Goal: Task Accomplishment & Management: Manage account settings

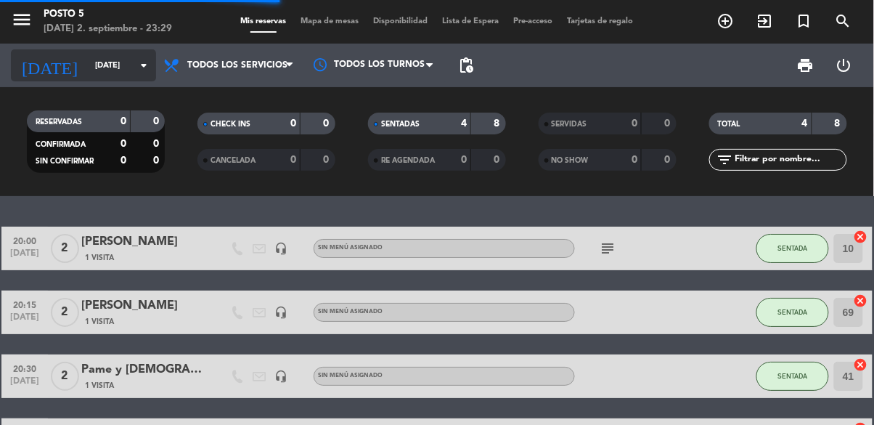
click at [136, 69] on icon "arrow_drop_down" at bounding box center [143, 65] width 17 height 17
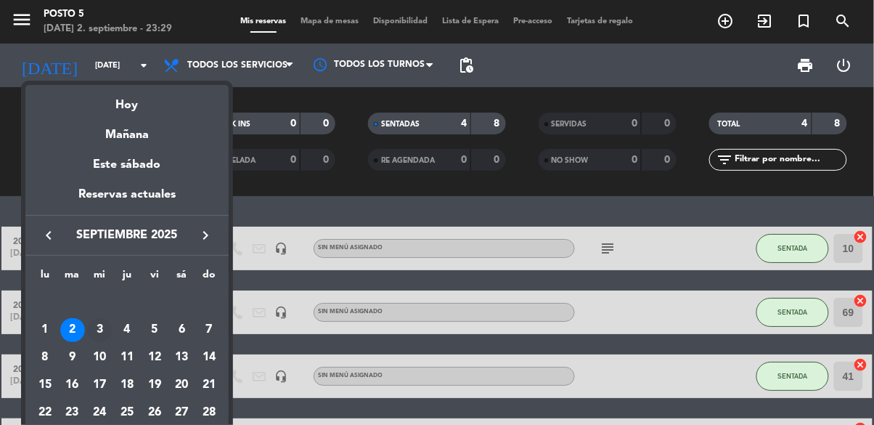
click at [96, 339] on div "3" at bounding box center [99, 330] width 25 height 25
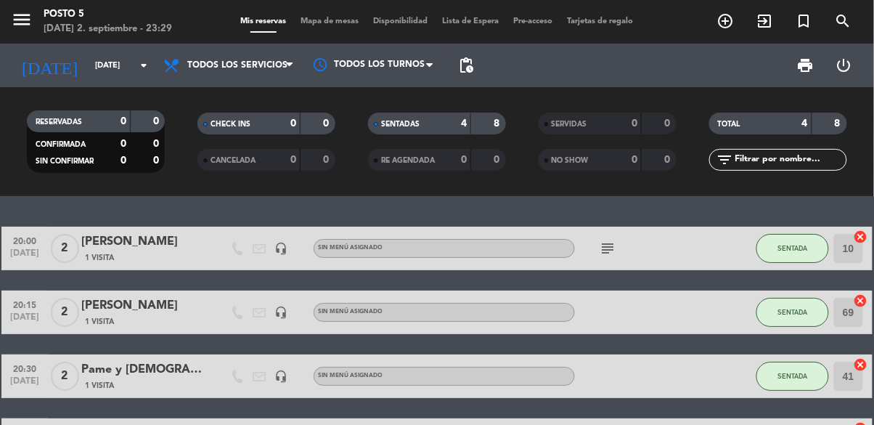
type input "[DATE]"
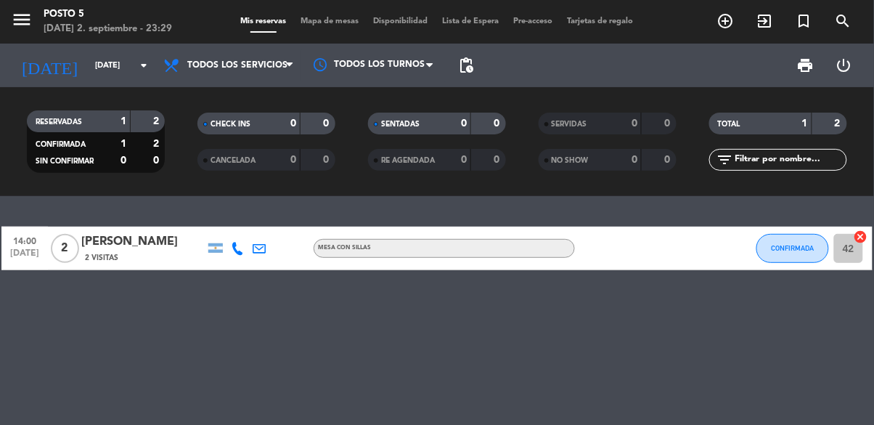
click at [260, 251] on icon at bounding box center [259, 248] width 13 height 13
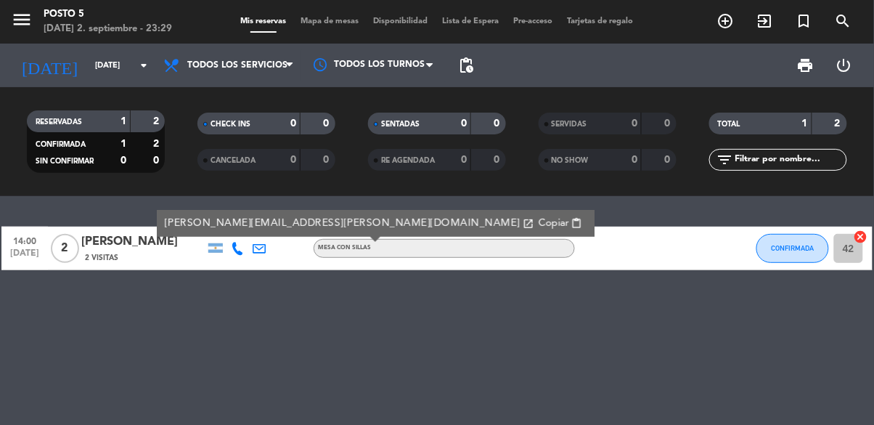
click at [237, 306] on div "14:00 [DATE] 2 [PERSON_NAME] 2 Visitas [PERSON_NAME][EMAIL_ADDRESS][PERSON_NAME…" at bounding box center [437, 310] width 874 height 229
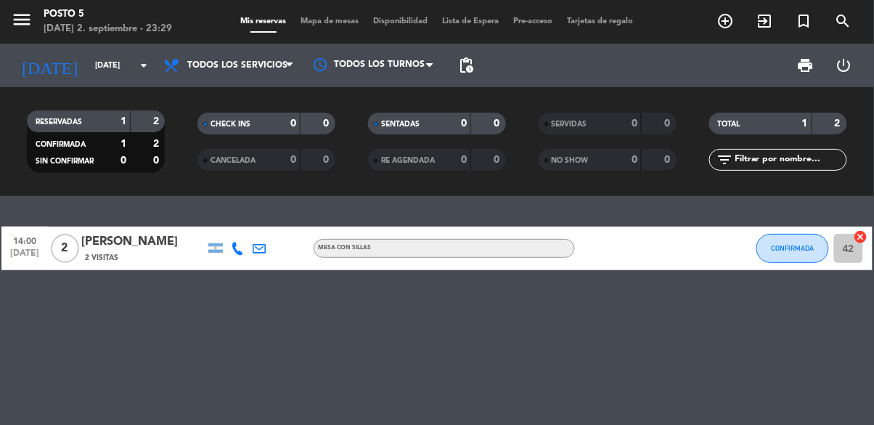
click at [345, 17] on span "Mapa de mesas" at bounding box center [330, 21] width 73 height 8
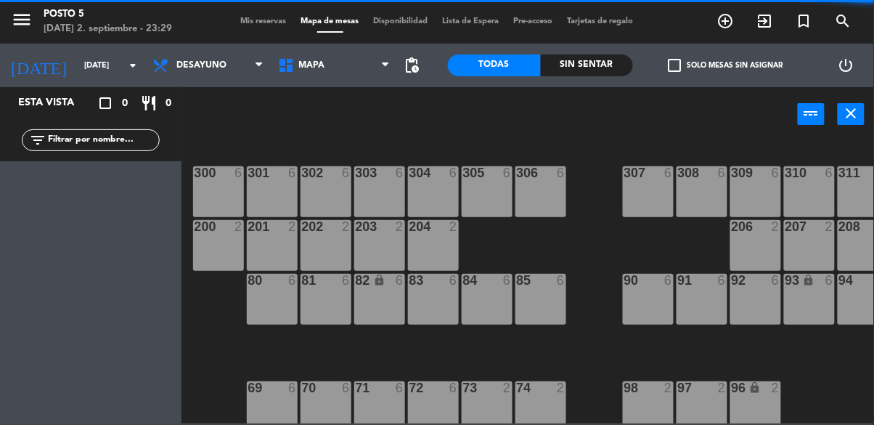
click at [249, 17] on span "Mis reservas" at bounding box center [264, 21] width 60 height 8
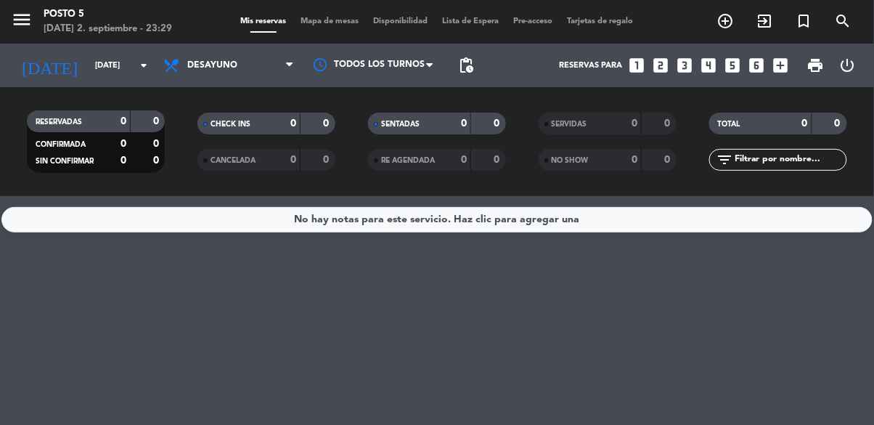
click at [28, 20] on icon "menu" at bounding box center [22, 20] width 22 height 22
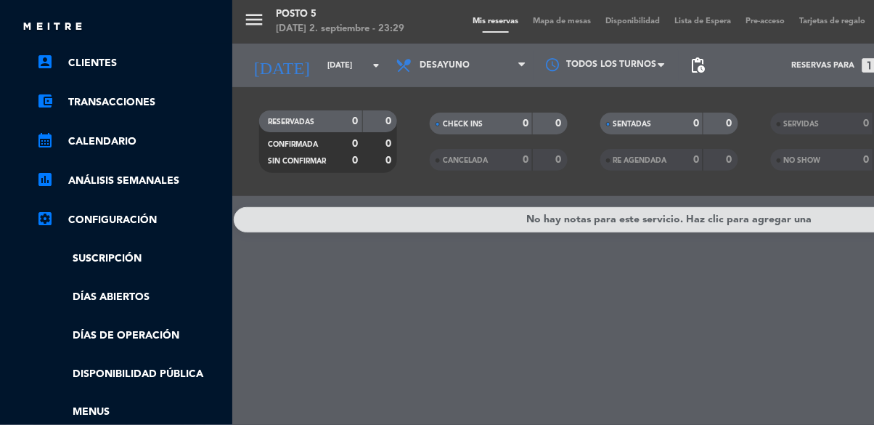
scroll to position [115, 0]
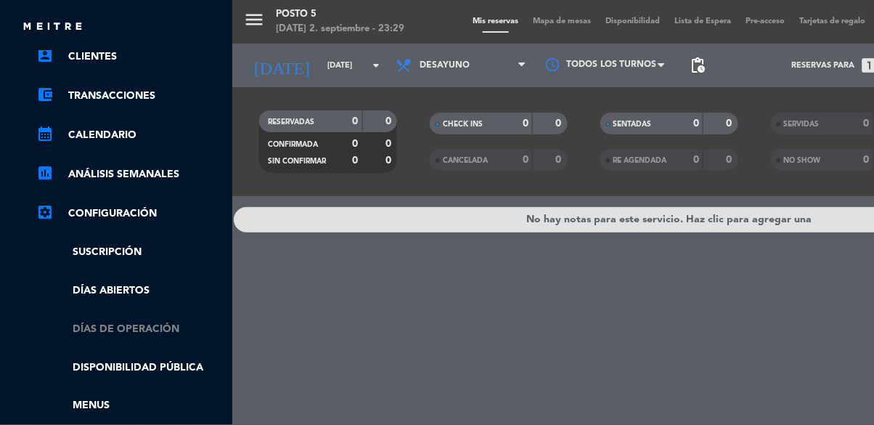
click at [173, 333] on link "Días de Operación" at bounding box center [130, 329] width 189 height 17
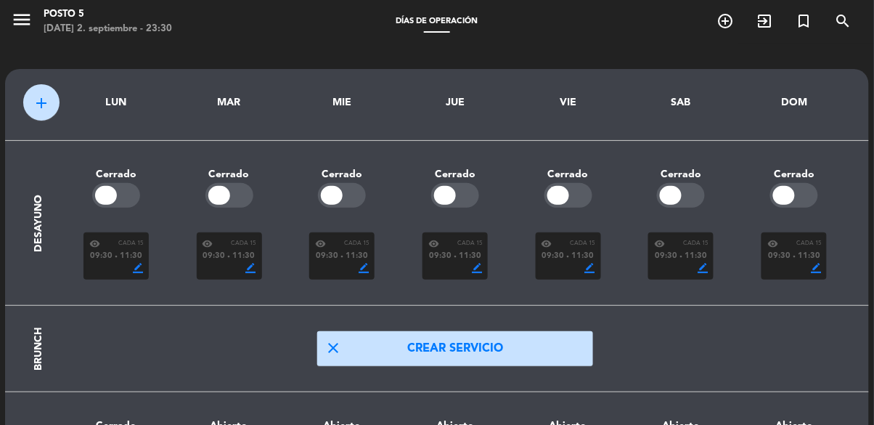
click at [31, 21] on icon "menu" at bounding box center [22, 20] width 22 height 22
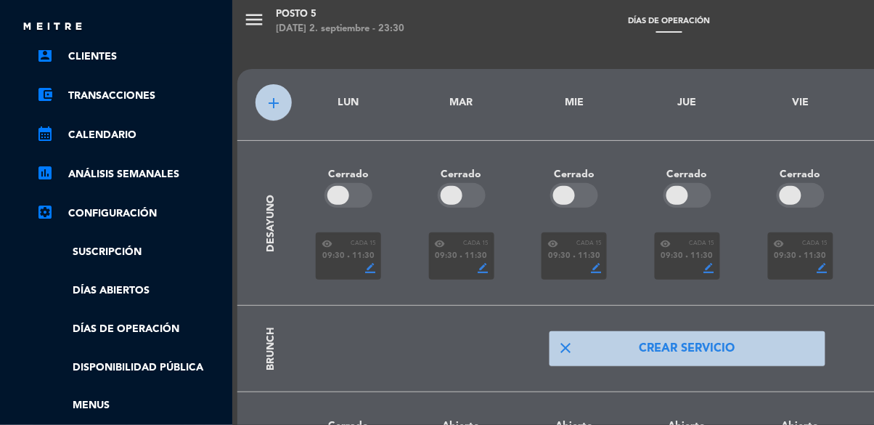
click at [475, 84] on div "menu Posto 5 [DATE] 2. septiembre - 23:30 Días de Operación add_circle_outline …" at bounding box center [669, 212] width 874 height 425
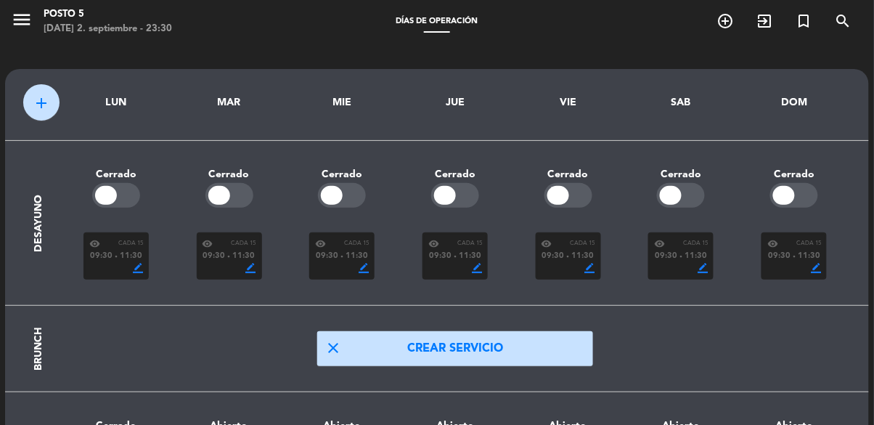
click at [17, 25] on icon "menu" at bounding box center [22, 20] width 22 height 22
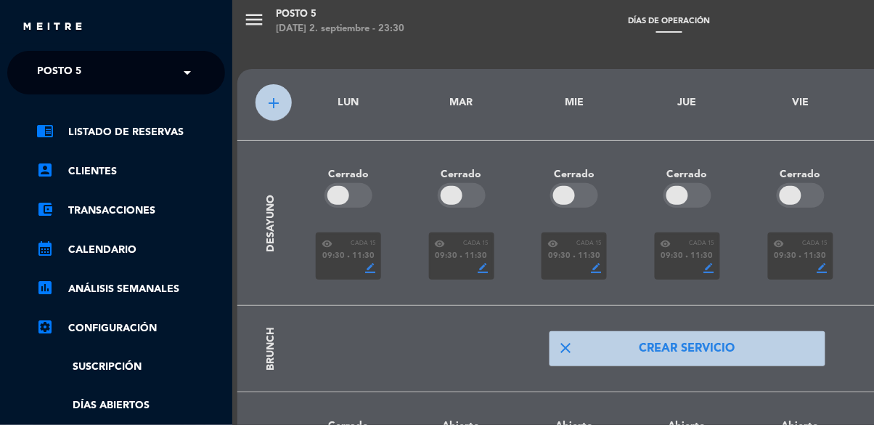
click at [260, 52] on div "menu Posto 5 [DATE] 2. septiembre - 23:30 Días de Operación add_circle_outline …" at bounding box center [669, 212] width 874 height 425
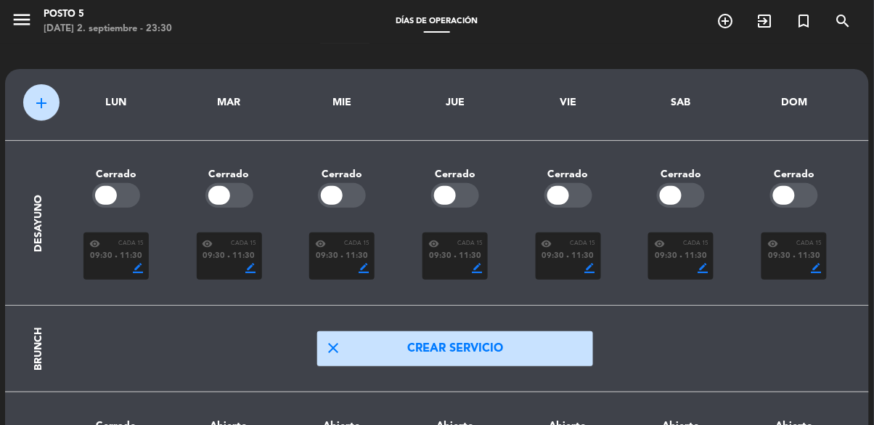
click at [12, 25] on icon "menu" at bounding box center [22, 20] width 22 height 22
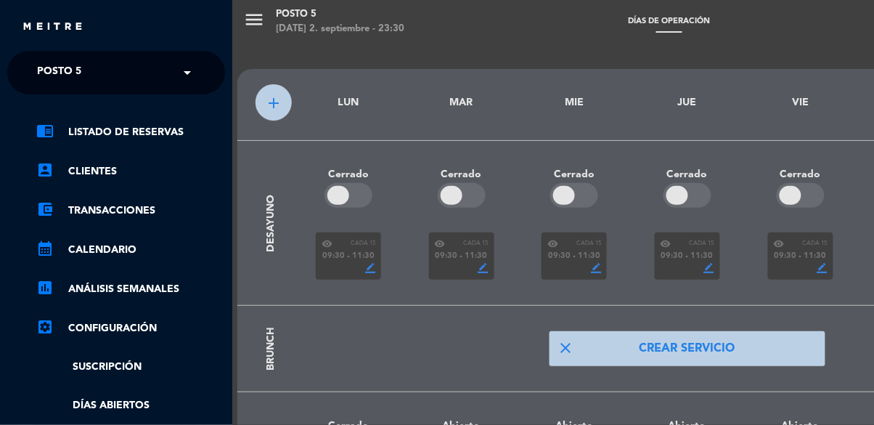
click at [314, 302] on div "menu Posto 5 [DATE] 2. septiembre - 23:30 Días de Operación add_circle_outline …" at bounding box center [669, 212] width 874 height 425
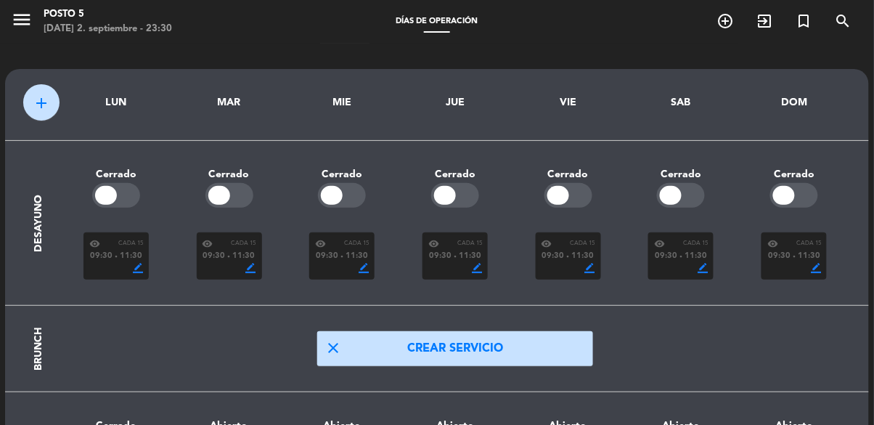
click at [21, 27] on icon "menu" at bounding box center [22, 20] width 22 height 22
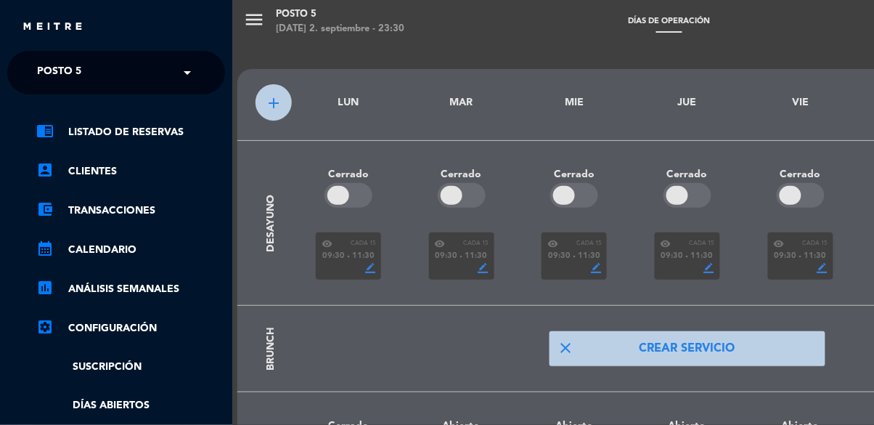
click at [56, 72] on span "Posto 5" at bounding box center [59, 72] width 44 height 31
